Goal: Information Seeking & Learning: Learn about a topic

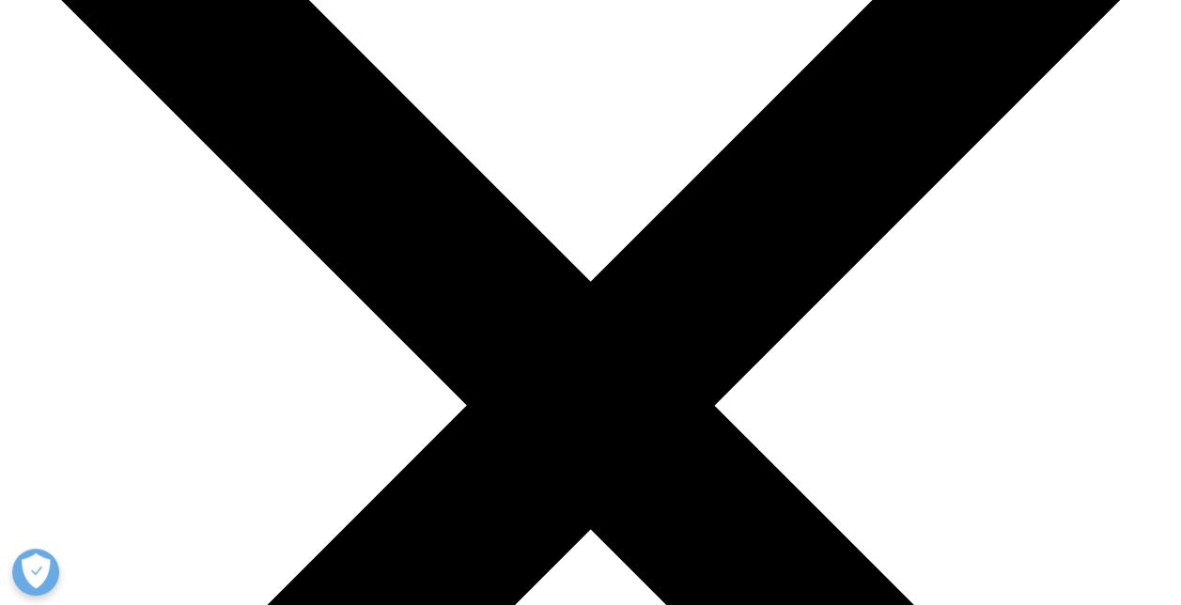
scroll to position [205, 0]
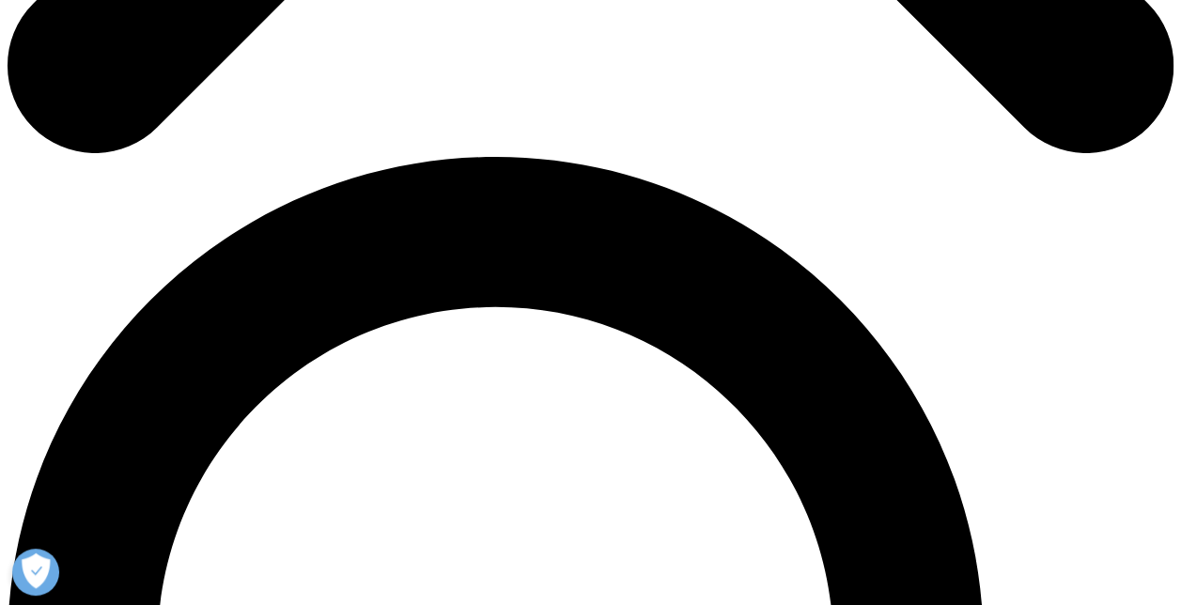
scroll to position [1054, 0]
